Goal: Book appointment/travel/reservation

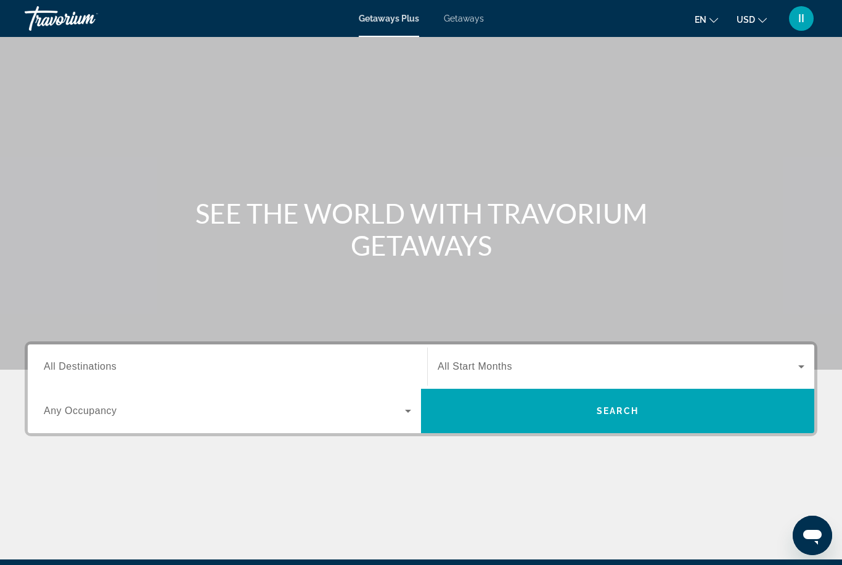
click at [459, 21] on span "Getaways" at bounding box center [464, 19] width 40 height 10
click at [117, 358] on div "Search widget" at bounding box center [227, 366] width 367 height 35
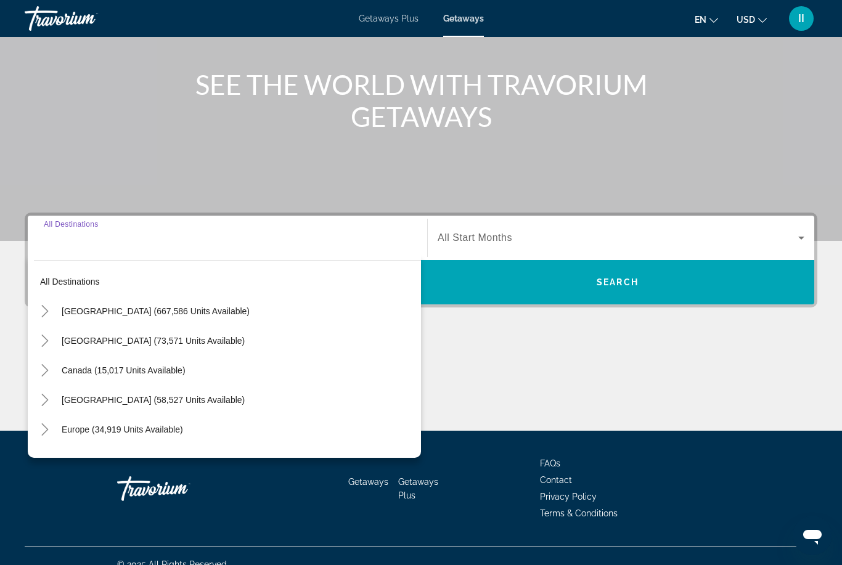
scroll to position [145, 0]
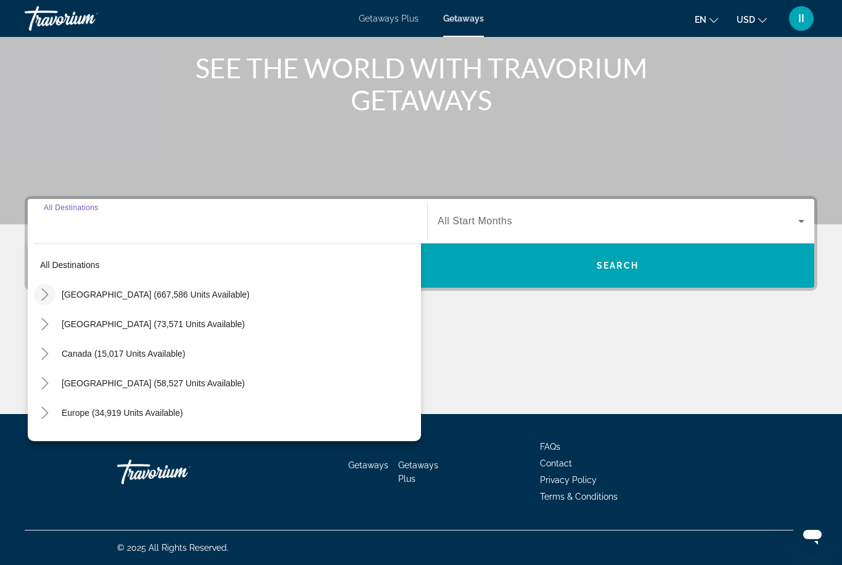
click at [51, 298] on icon "Toggle United States (667,586 units available)" at bounding box center [45, 294] width 12 height 12
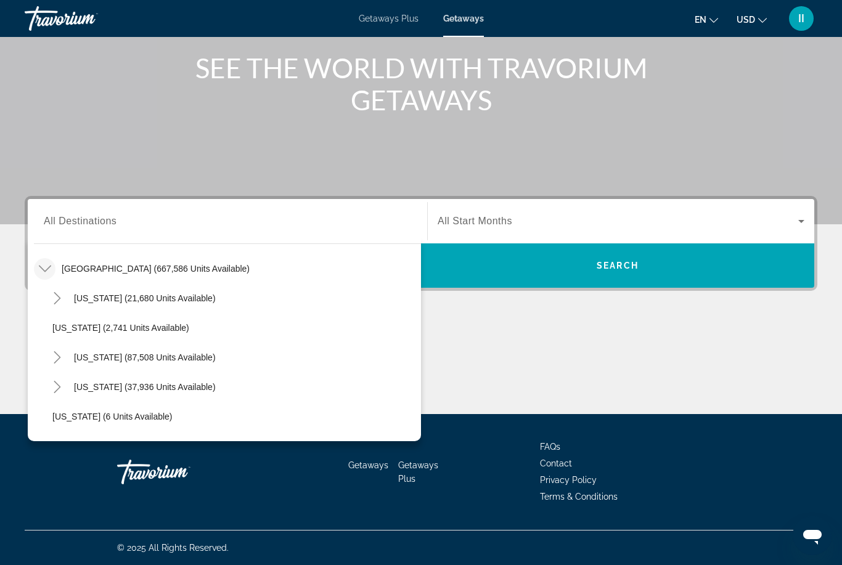
scroll to position [18, 0]
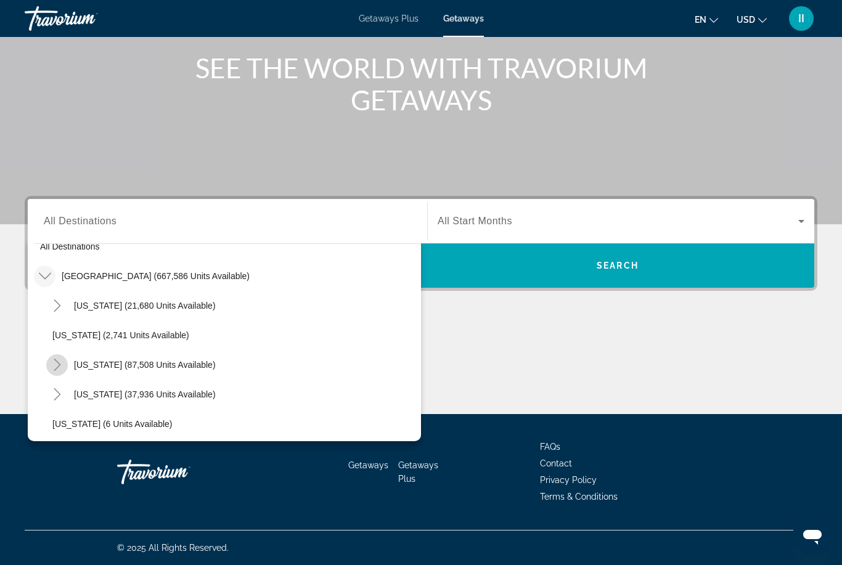
click at [60, 365] on icon "Toggle California (87,508 units available)" at bounding box center [57, 365] width 7 height 12
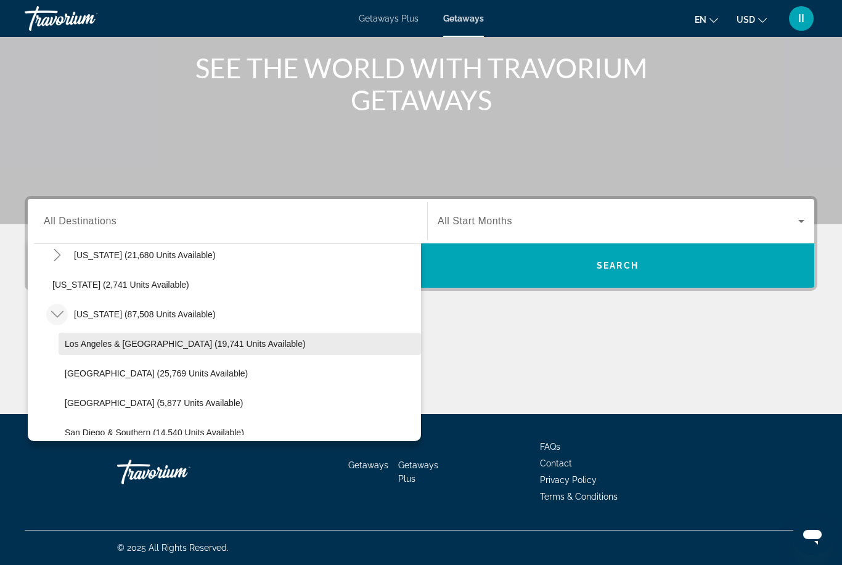
scroll to position [76, 0]
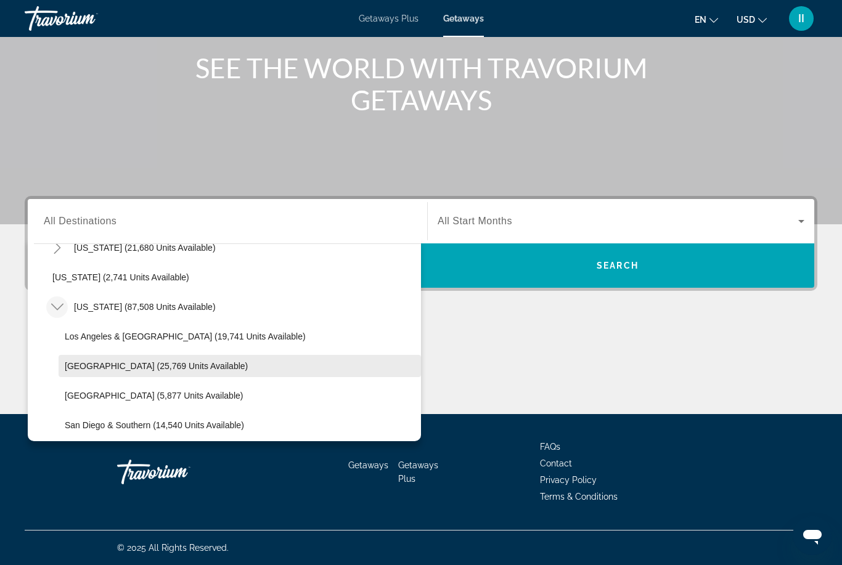
click at [113, 369] on span "Lake Tahoe (25,769 units available)" at bounding box center [156, 366] width 183 height 10
type input "**********"
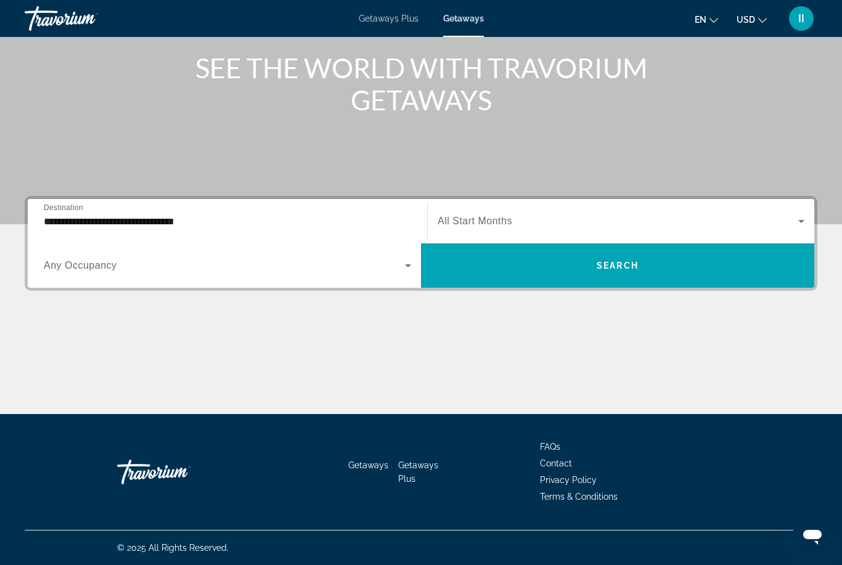
click at [551, 231] on div "Search widget" at bounding box center [621, 221] width 367 height 35
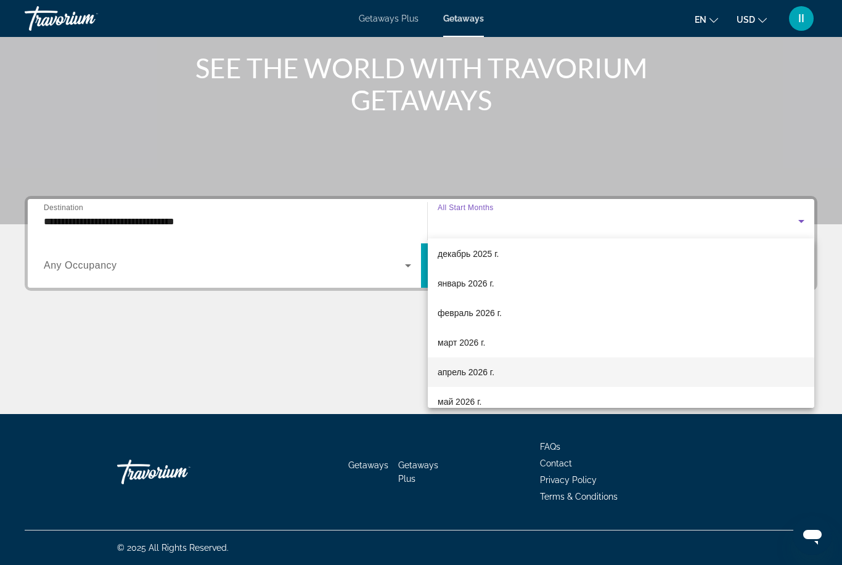
scroll to position [95, 0]
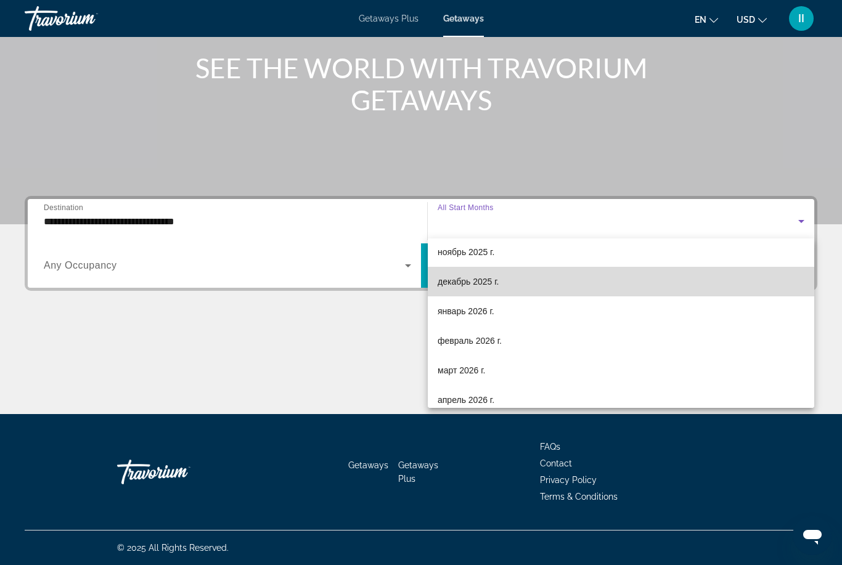
click at [473, 282] on span "декабрь 2025 г." at bounding box center [468, 281] width 61 height 15
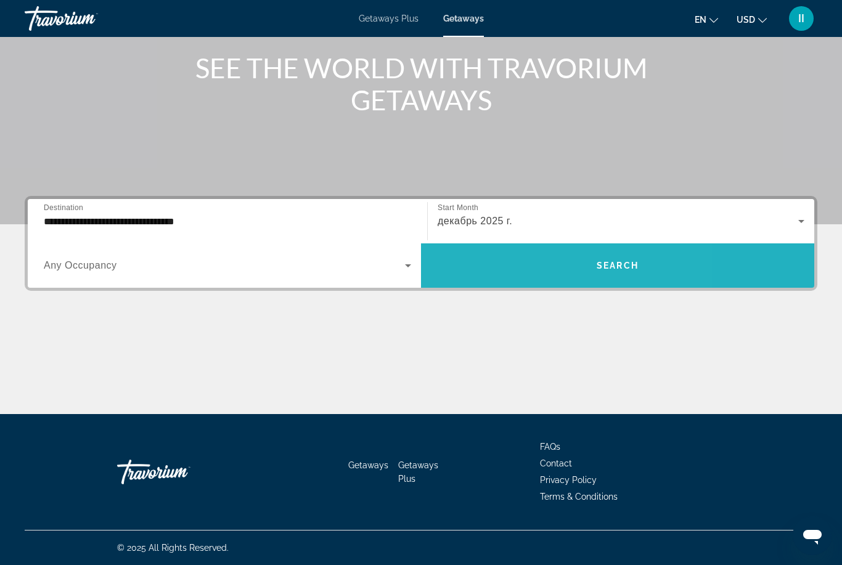
click at [529, 276] on span "Search widget" at bounding box center [617, 266] width 393 height 30
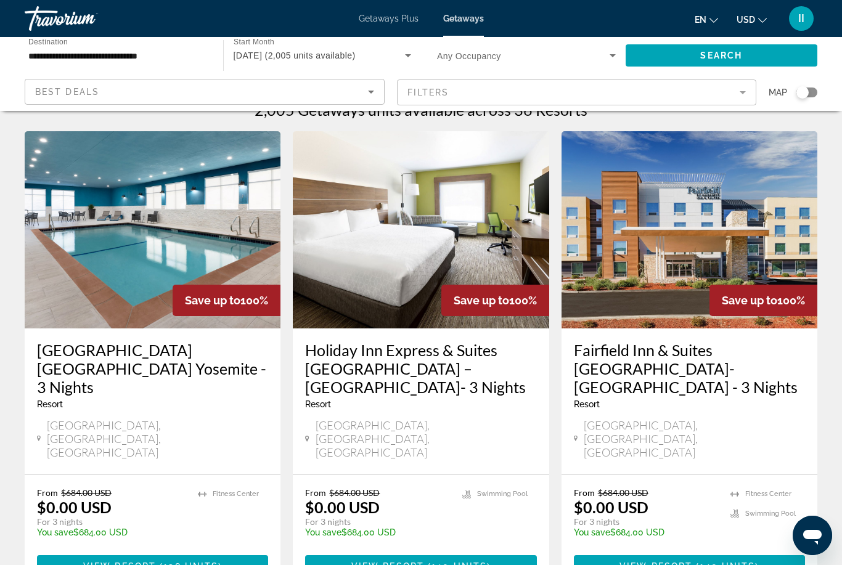
scroll to position [25, 0]
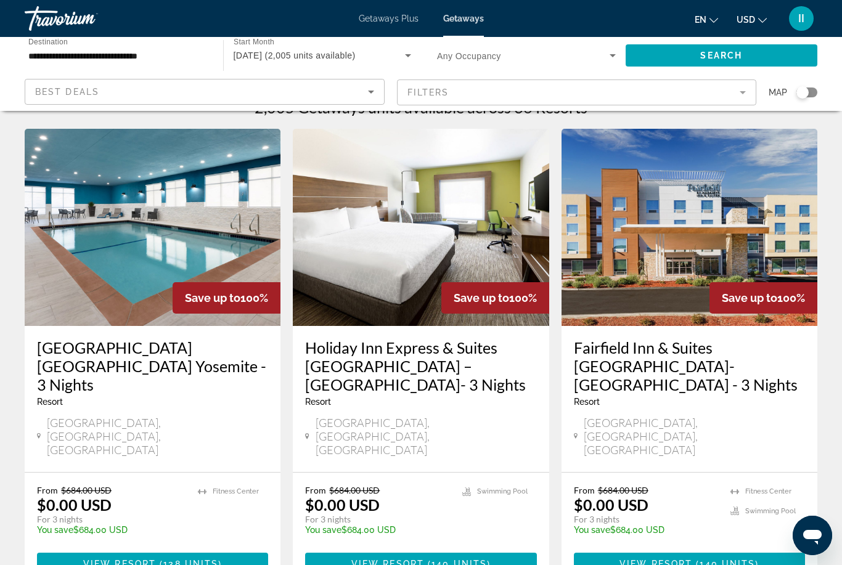
click at [451, 92] on mat-form-field "Filters" at bounding box center [577, 93] width 360 height 26
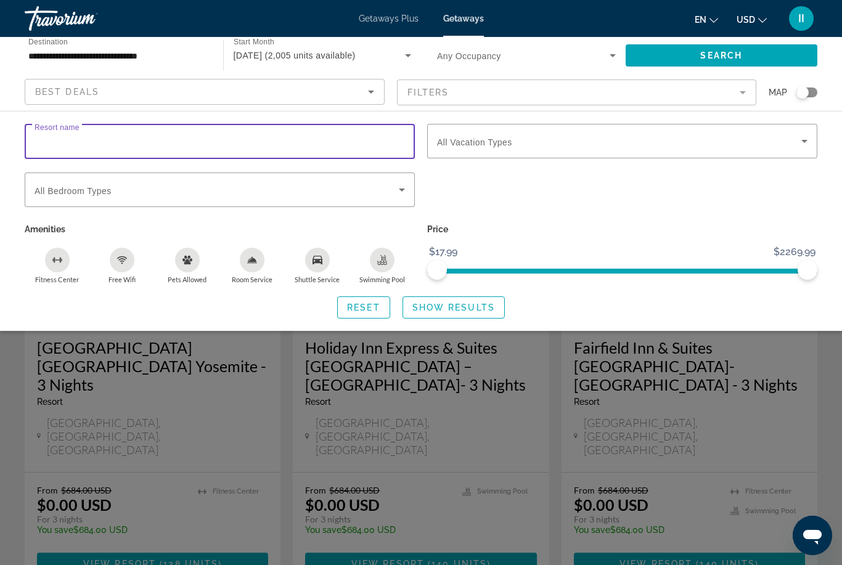
click at [119, 143] on input "Resort name" at bounding box center [220, 141] width 370 height 15
type input "***"
drag, startPoint x: 435, startPoint y: 306, endPoint x: 435, endPoint y: 332, distance: 25.3
click at [435, 306] on span "Show Results" at bounding box center [453, 308] width 83 height 10
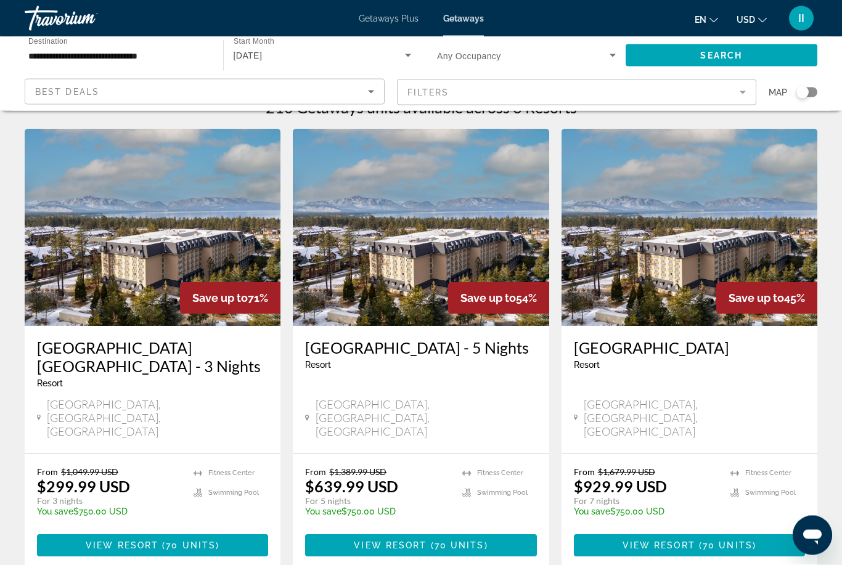
scroll to position [25, 0]
click at [163, 541] on span "( 70 units )" at bounding box center [188, 546] width 61 height 10
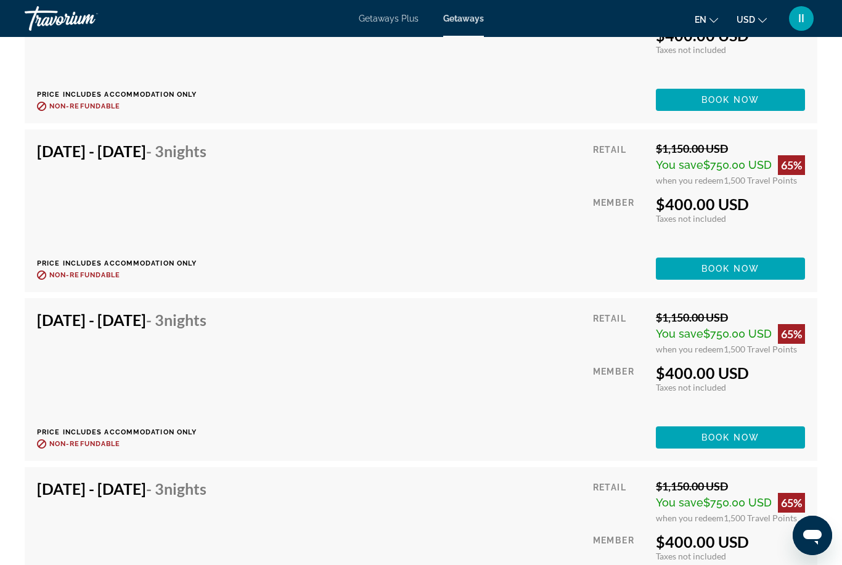
scroll to position [6992, 0]
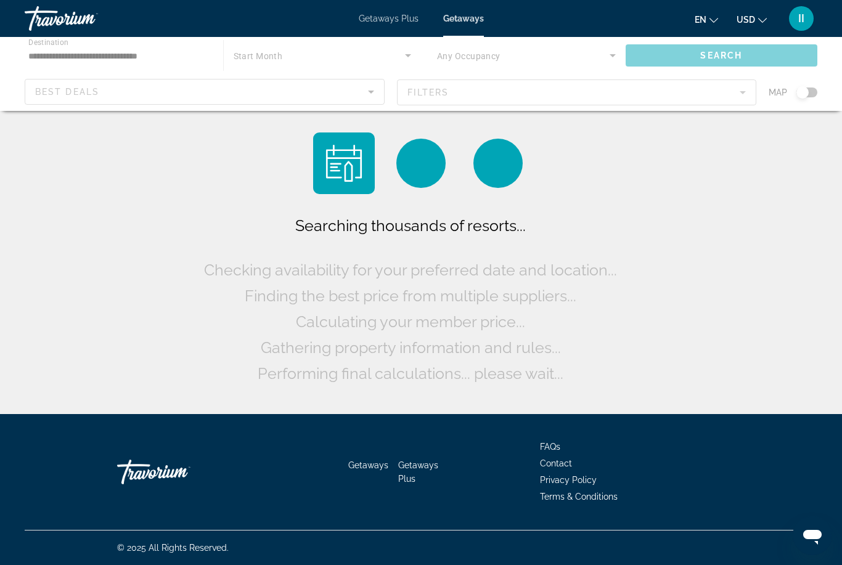
scroll to position [39, 0]
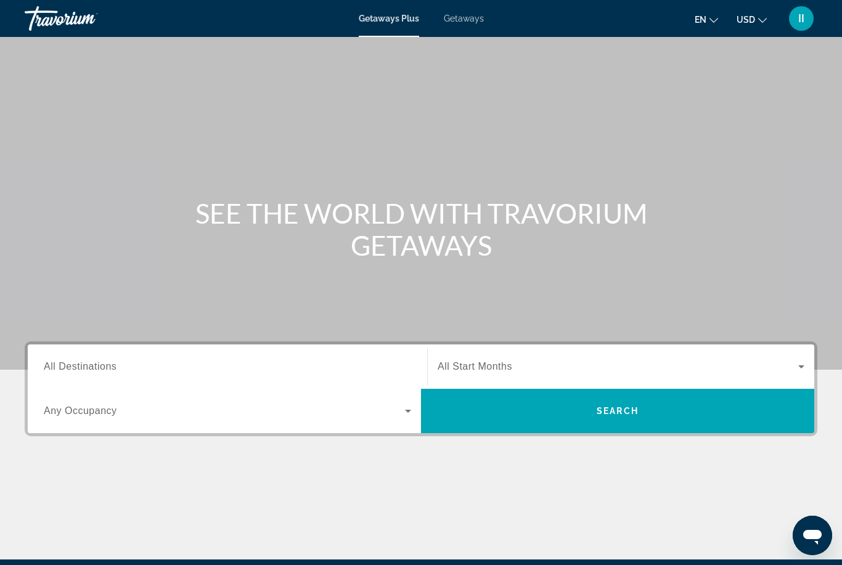
click at [463, 20] on span "Getaways" at bounding box center [464, 19] width 40 height 10
drag, startPoint x: 136, startPoint y: 361, endPoint x: 136, endPoint y: 215, distance: 145.5
click at [136, 361] on input "Destination All Destinations" at bounding box center [227, 367] width 367 height 15
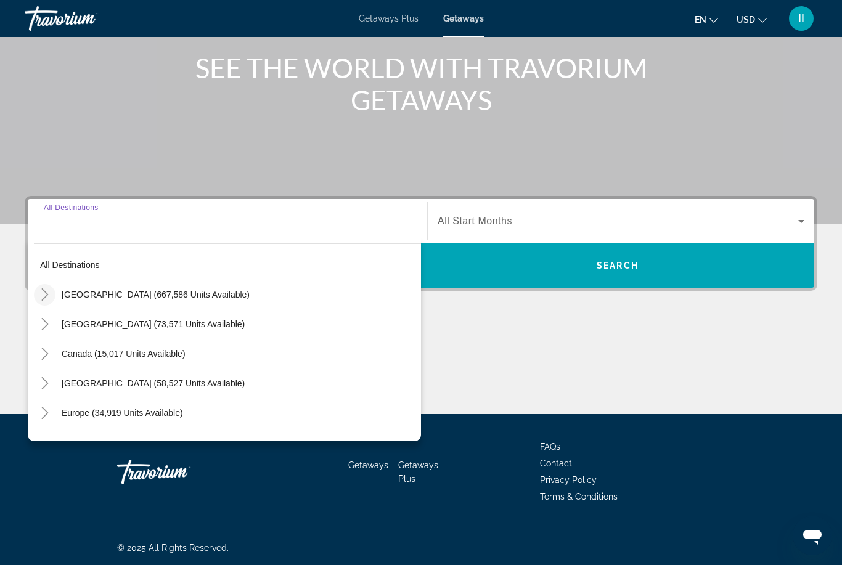
click at [45, 292] on icon "Toggle United States (667,586 units available)" at bounding box center [44, 294] width 7 height 12
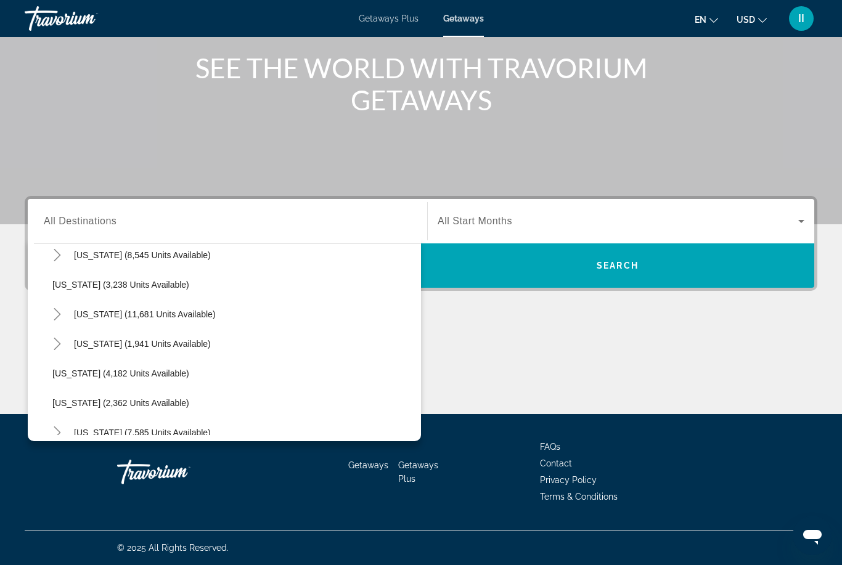
scroll to position [732, 0]
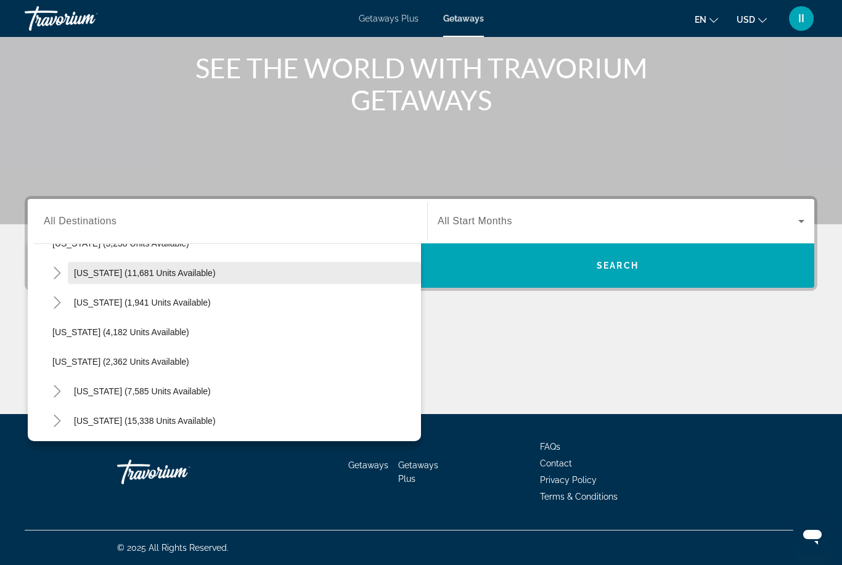
click at [107, 275] on span "Nevada (11,681 units available)" at bounding box center [145, 273] width 142 height 10
type input "**********"
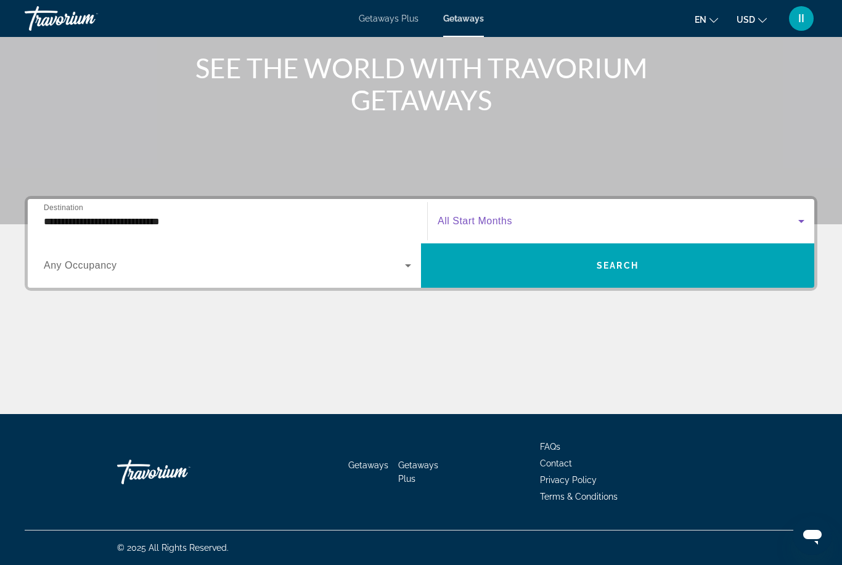
click at [565, 214] on span "Search widget" at bounding box center [618, 221] width 361 height 15
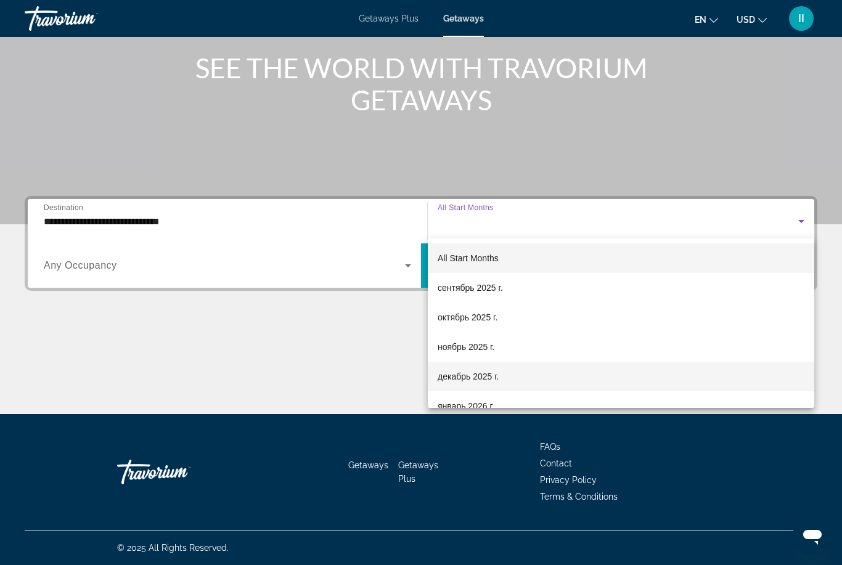
click at [477, 373] on span "декабрь 2025 г." at bounding box center [468, 376] width 61 height 15
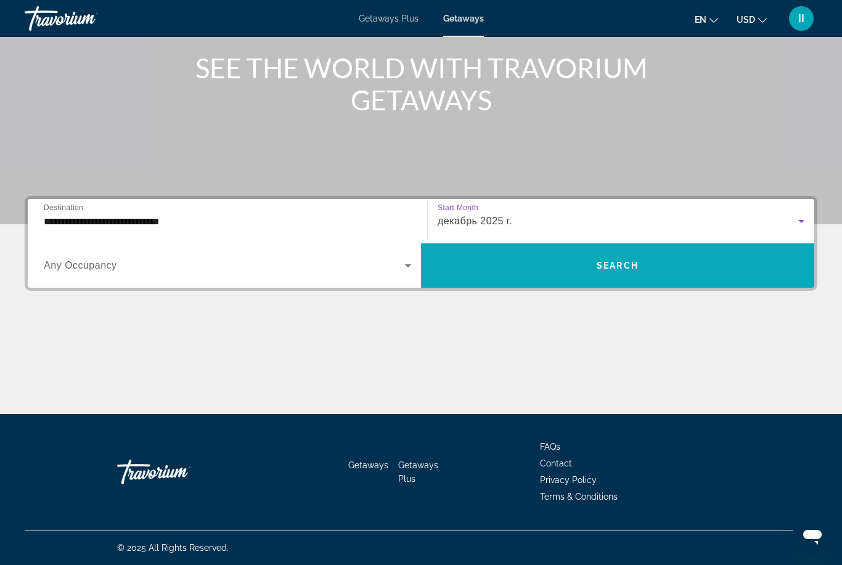
click at [547, 265] on span "Search widget" at bounding box center [617, 266] width 393 height 30
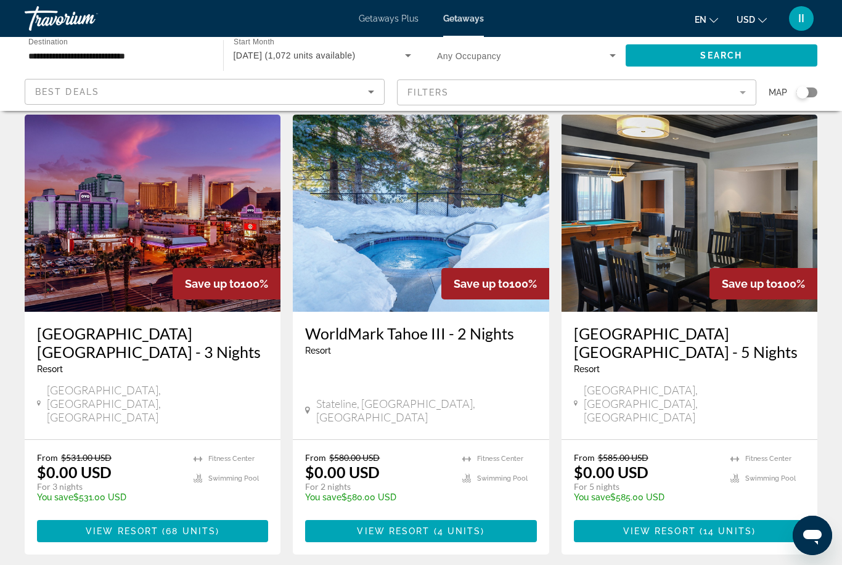
click at [458, 89] on mat-form-field "Filters" at bounding box center [577, 93] width 360 height 26
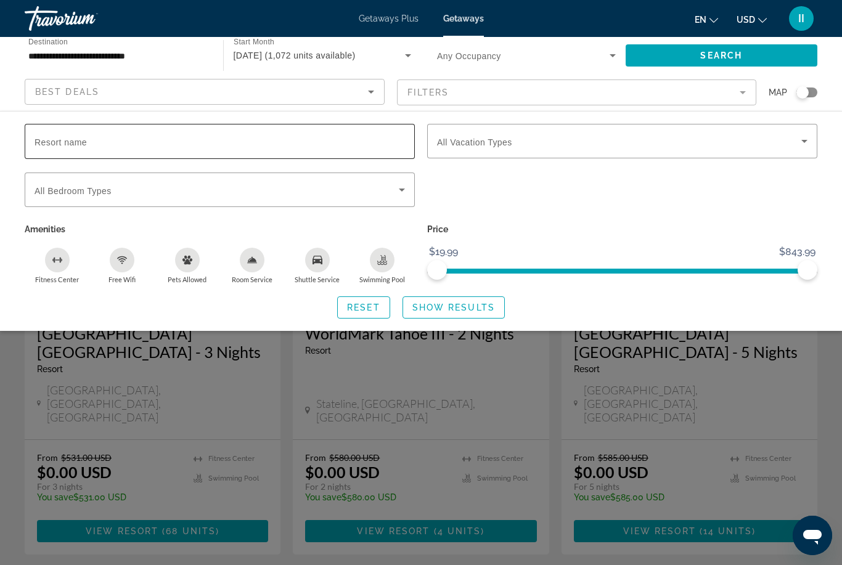
click at [105, 133] on div "Search widget" at bounding box center [220, 141] width 370 height 35
type input "***"
drag, startPoint x: 441, startPoint y: 309, endPoint x: 441, endPoint y: 348, distance: 39.4
click at [441, 309] on span "Show Results" at bounding box center [453, 308] width 83 height 10
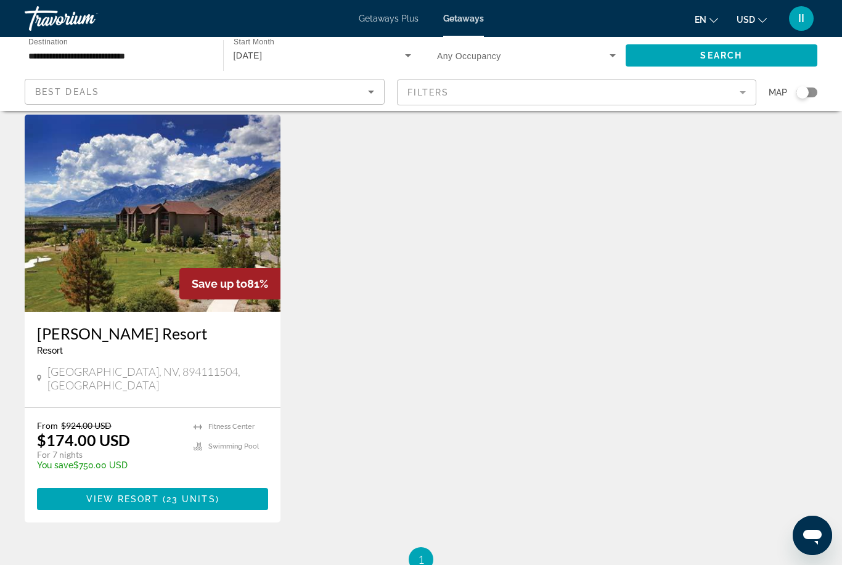
click at [166, 494] on span "( 23 units )" at bounding box center [189, 499] width 60 height 10
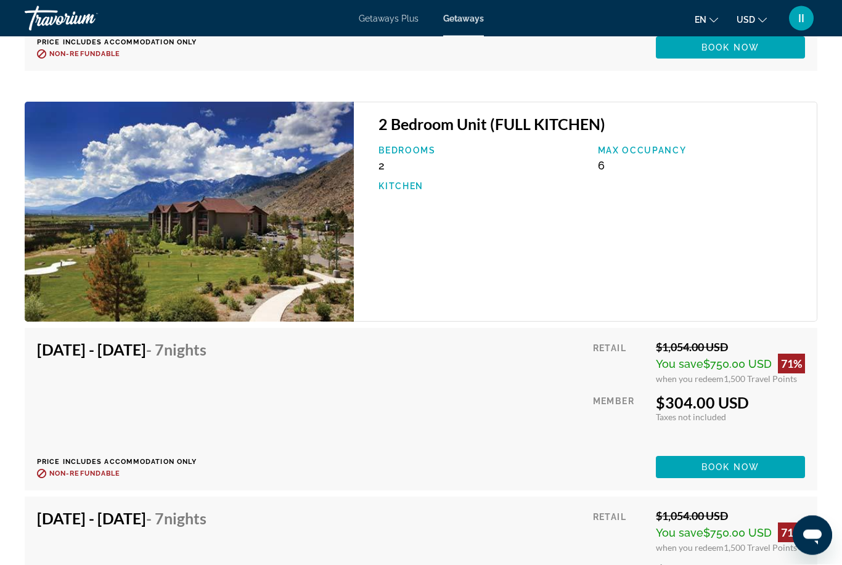
scroll to position [2842, 0]
